Goal: Information Seeking & Learning: Learn about a topic

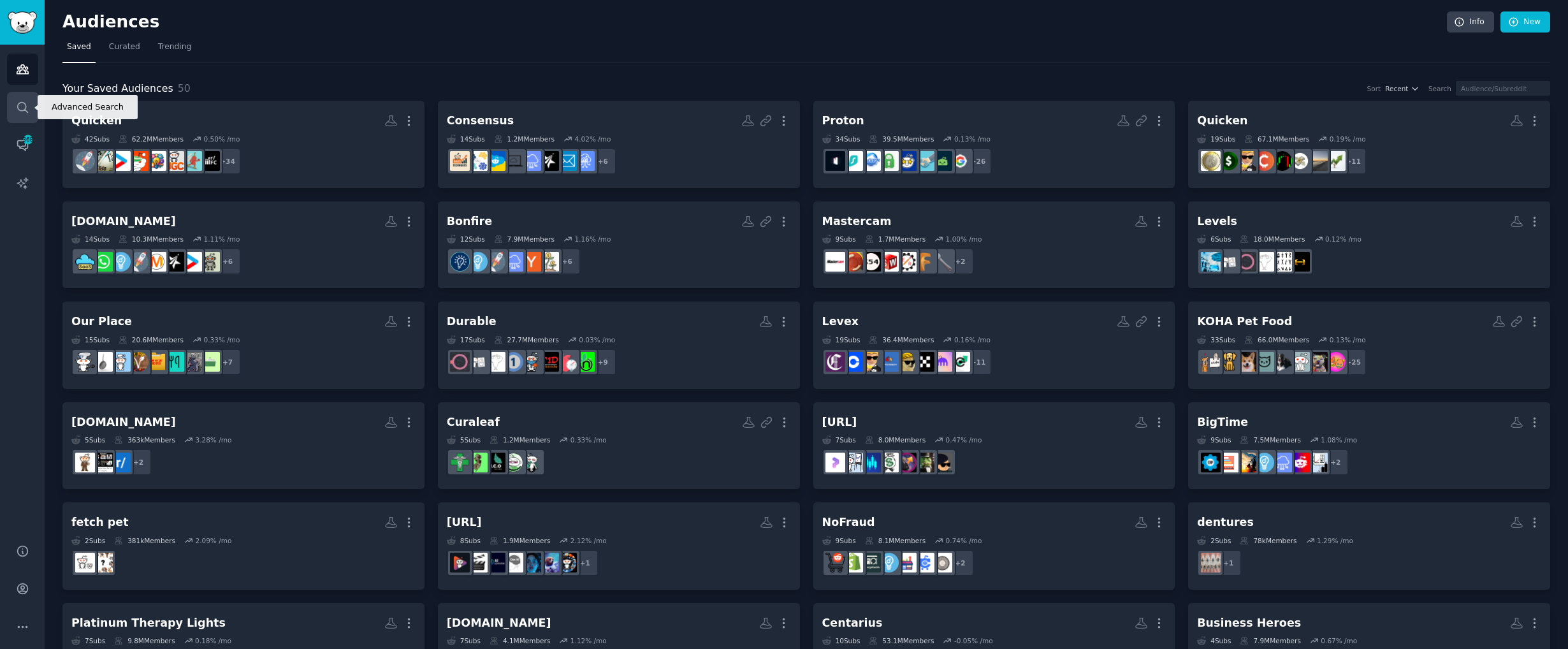
click at [32, 113] on link "Search" at bounding box center [22, 107] width 32 height 32
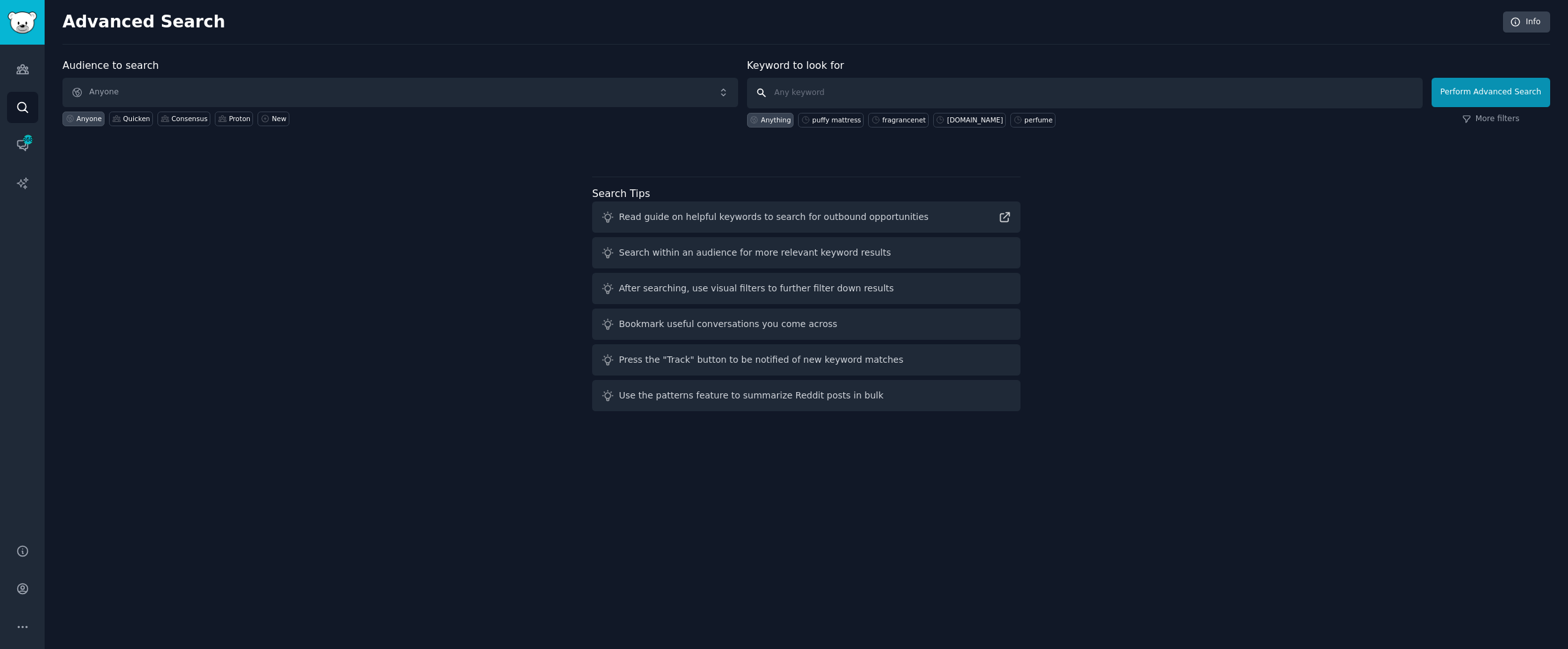
click at [809, 88] on input "text" at bounding box center [1085, 93] width 676 height 31
paste input "Select Home Warranty"
type input "Select Home Warranty"
click at [1460, 95] on button "Perform Advanced Search" at bounding box center [1490, 92] width 118 height 29
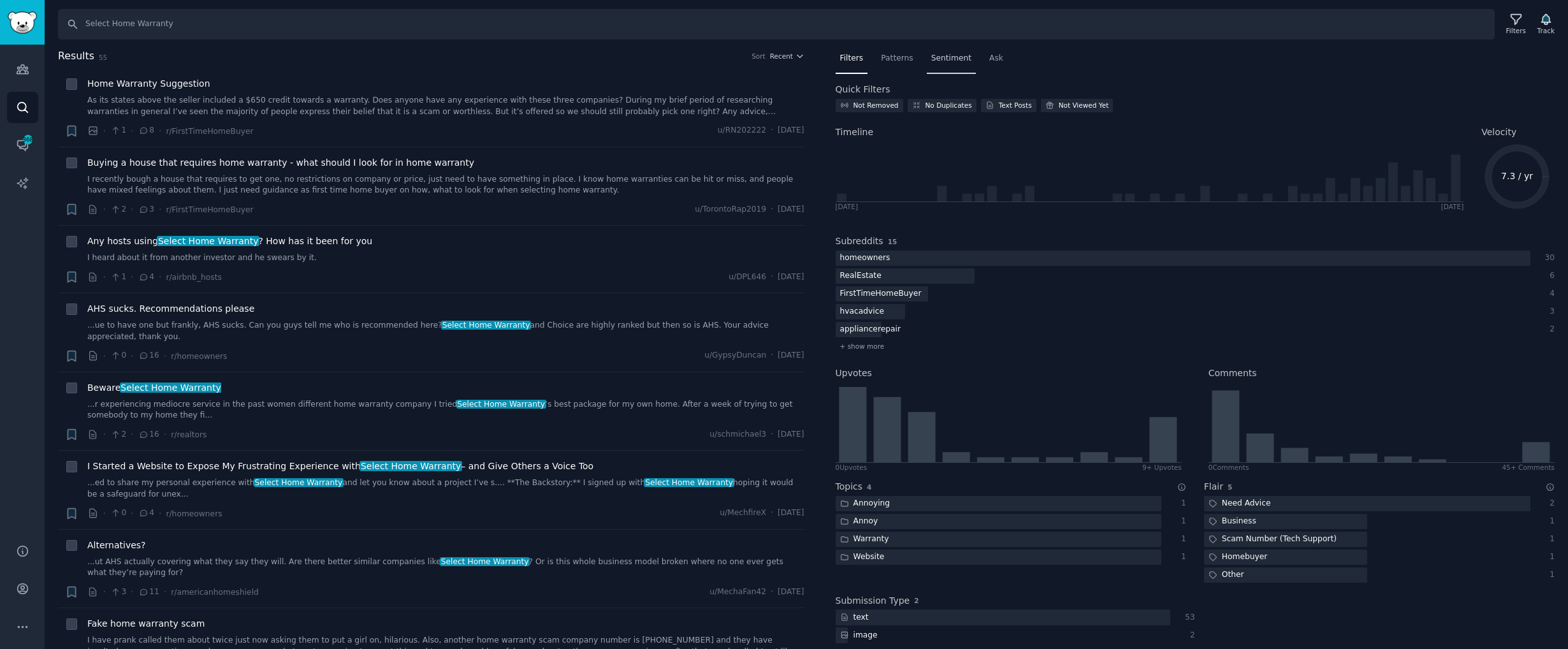
click at [932, 51] on div "Sentiment" at bounding box center [952, 62] width 49 height 26
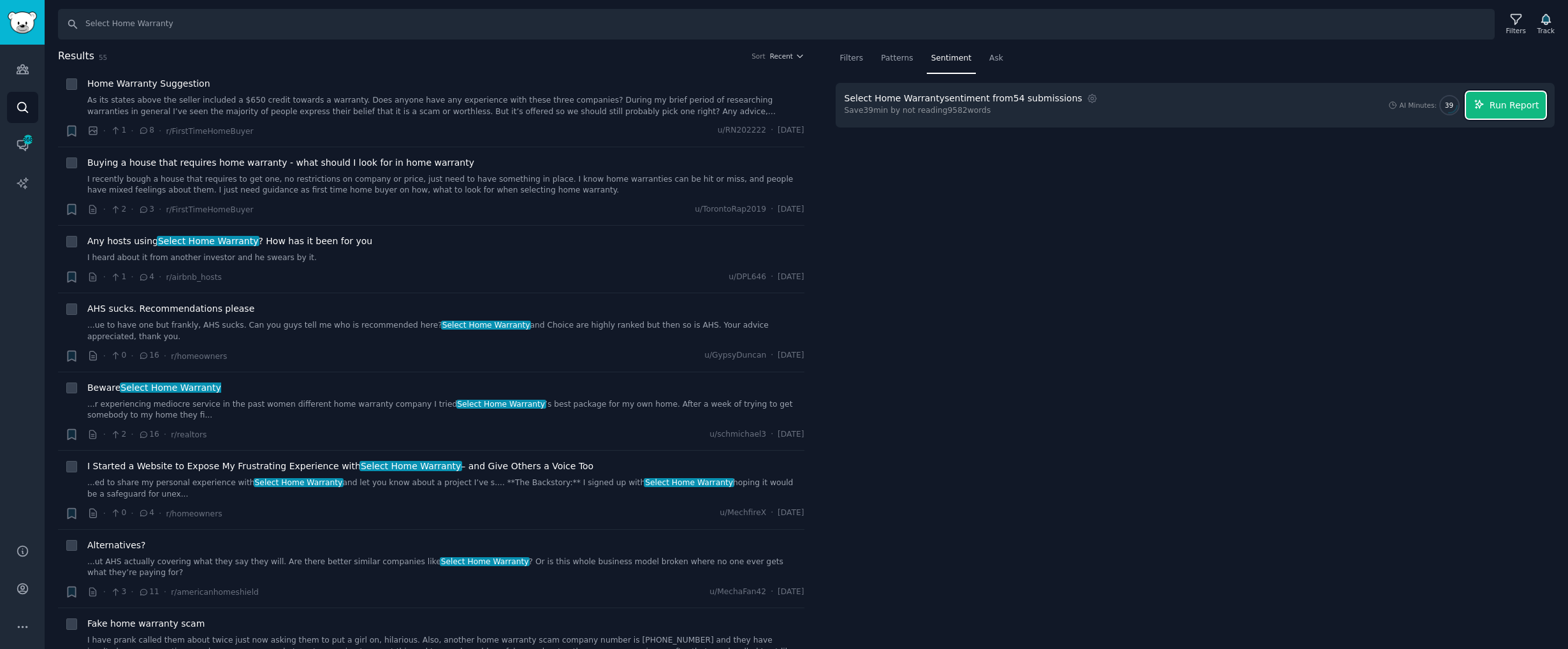
click at [1490, 100] on button "Run Report" at bounding box center [1506, 105] width 80 height 27
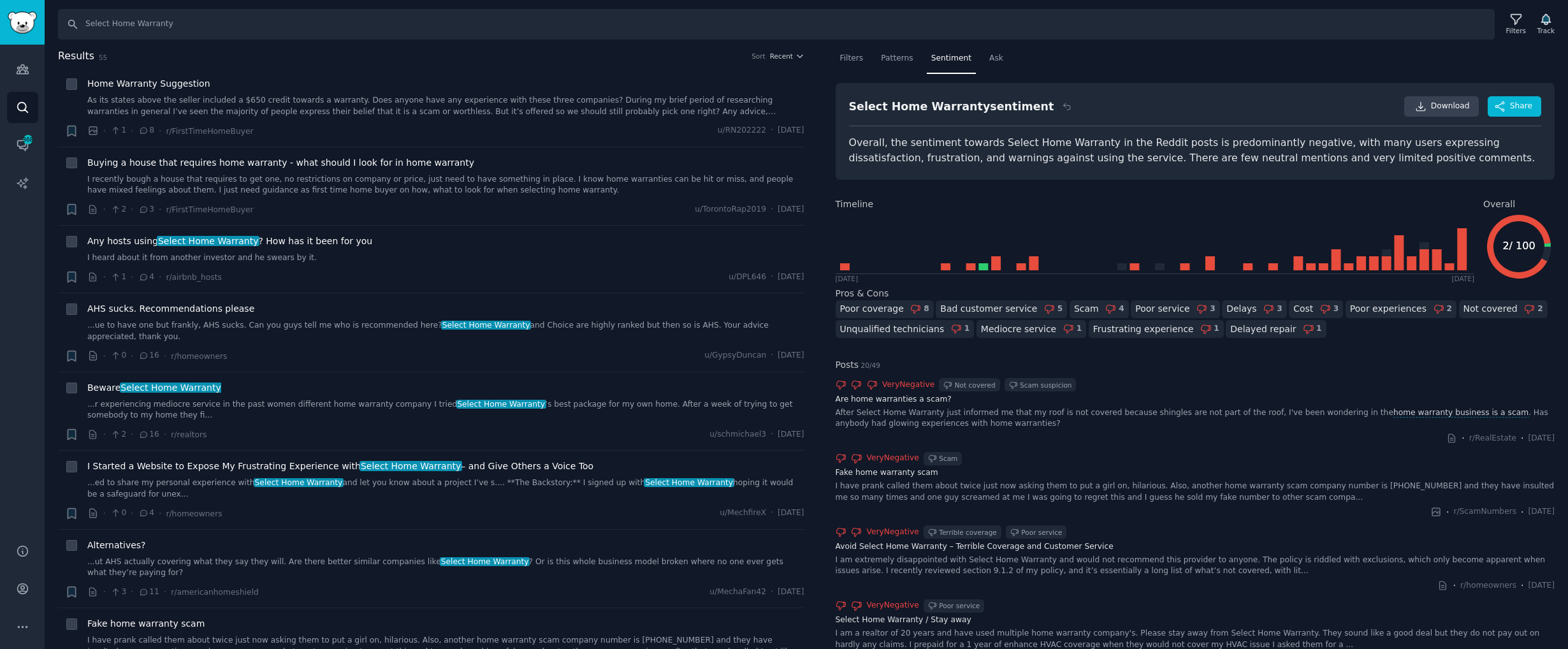
click at [1058, 147] on div "Overall, the sentiment towards Select Home Warranty in the Reddit posts is pred…" at bounding box center [1194, 151] width 693 height 32
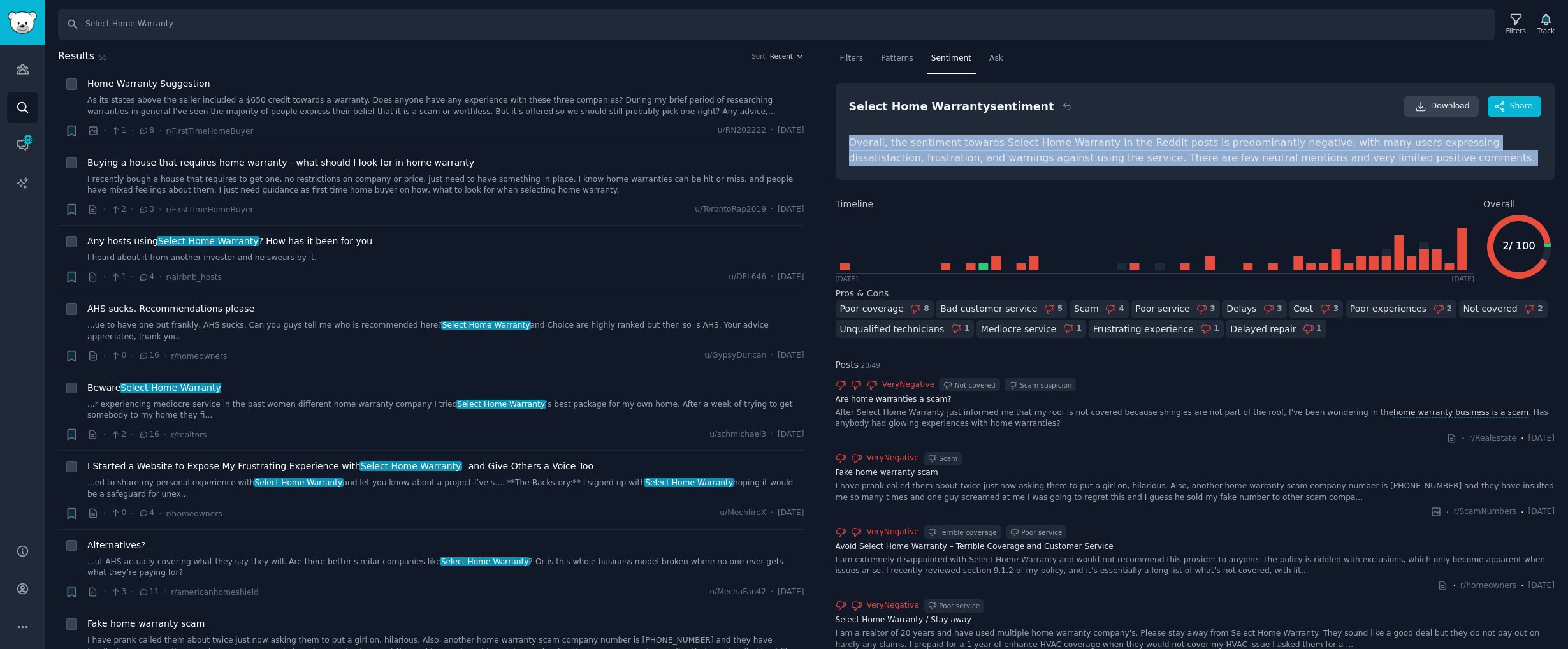
click at [1058, 147] on div "Overall, the sentiment towards Select Home Warranty in the Reddit posts is pred…" at bounding box center [1194, 151] width 693 height 32
copy div "Overall, the sentiment towards Select Home Warranty in the Reddit posts is pred…"
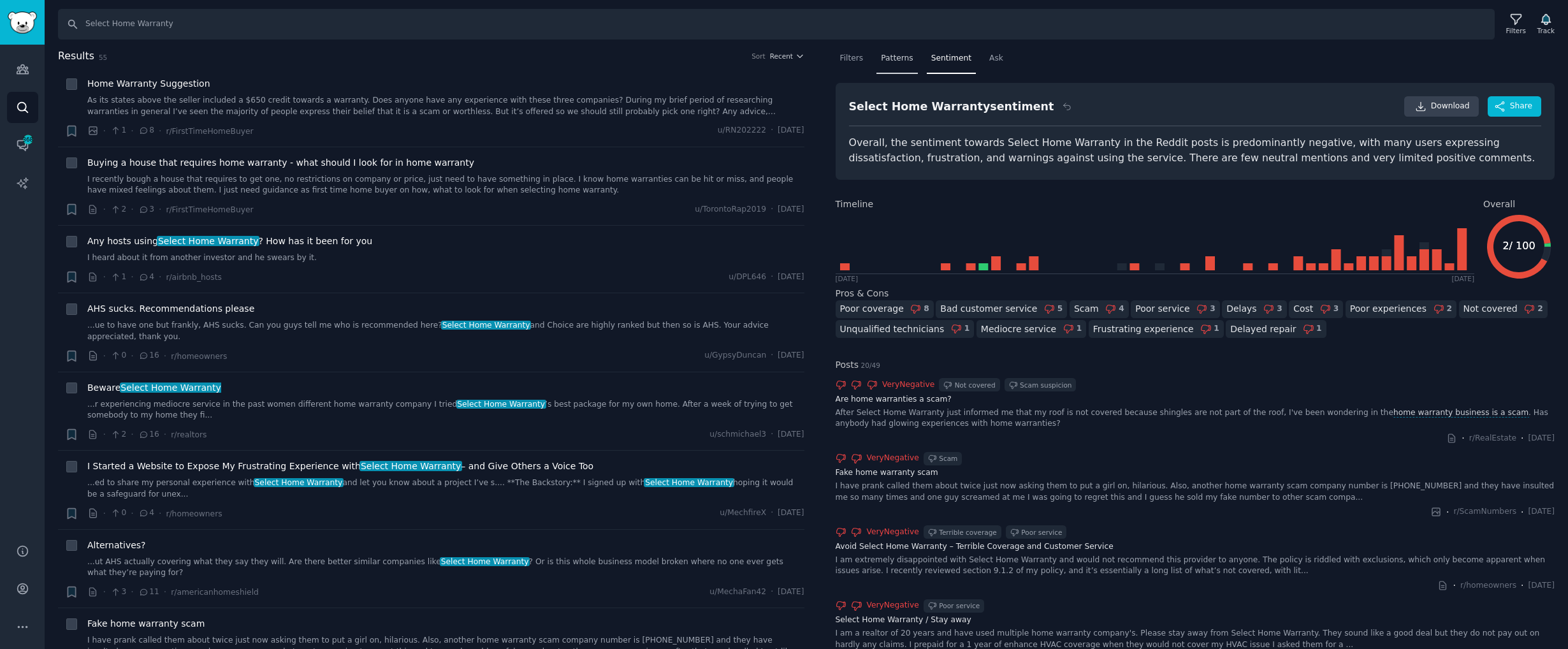
click at [903, 64] on div "Patterns" at bounding box center [896, 62] width 41 height 26
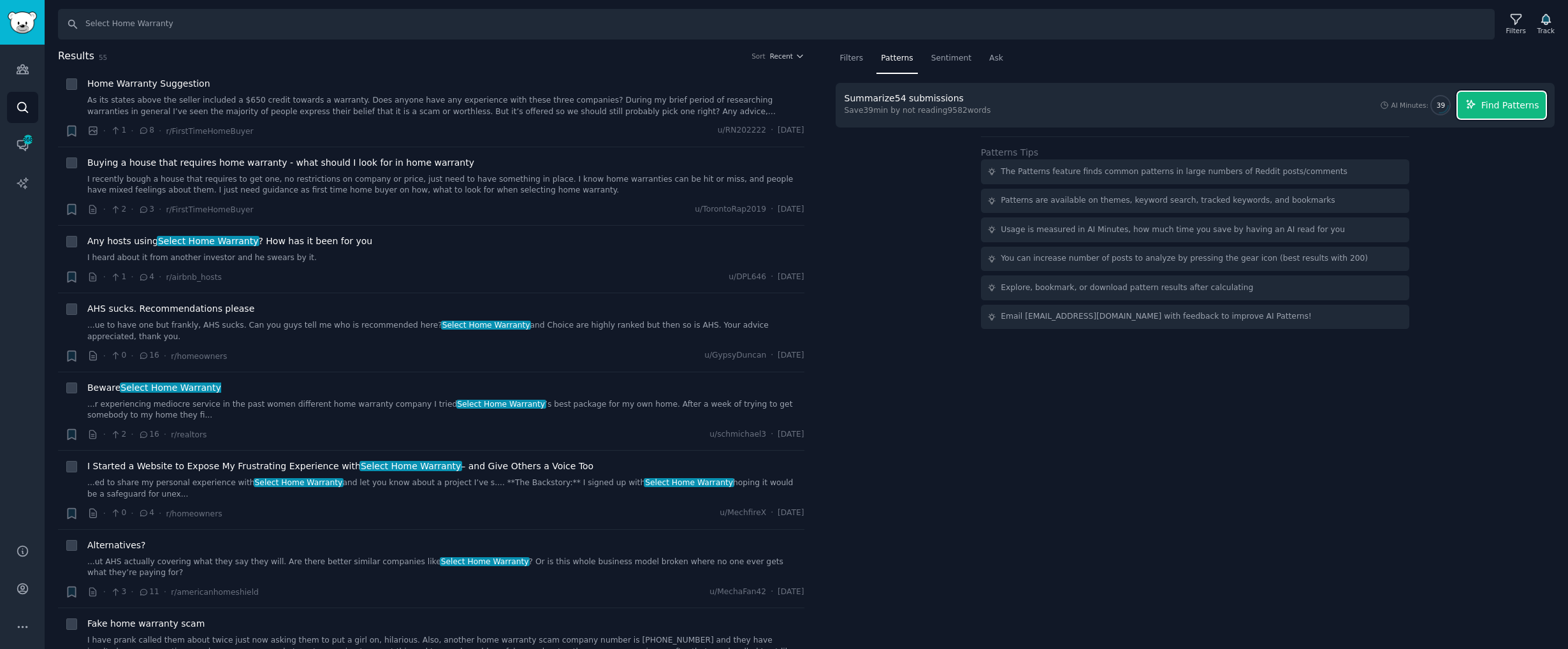
click at [1492, 107] on span "Find Patterns" at bounding box center [1510, 105] width 58 height 13
